Goal: Information Seeking & Learning: Learn about a topic

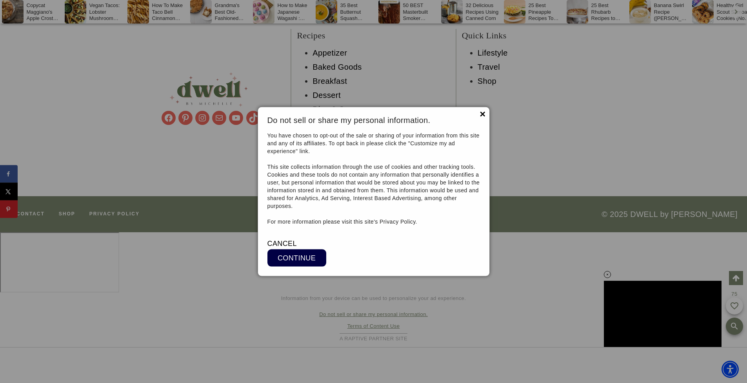
scroll to position [5860, 0]
